Goal: Navigation & Orientation: Find specific page/section

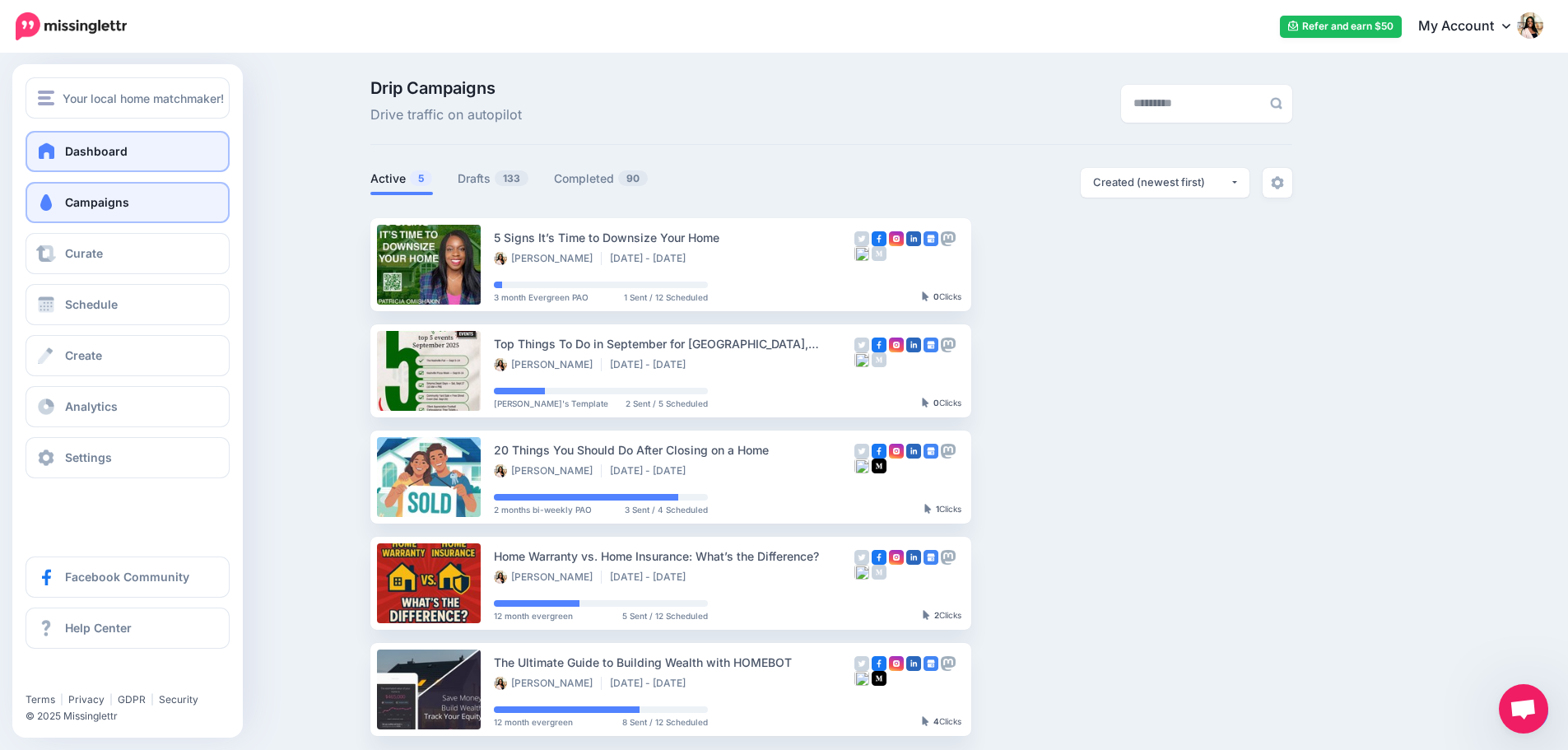
click at [99, 146] on span "Dashboard" at bounding box center [97, 151] width 63 height 14
